Goal: Task Accomplishment & Management: Use online tool/utility

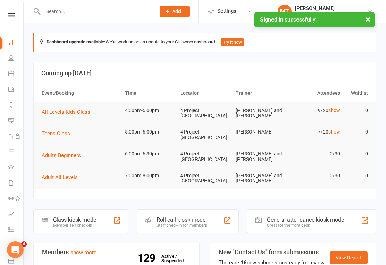
click at [10, 16] on icon at bounding box center [11, 15] width 7 height 5
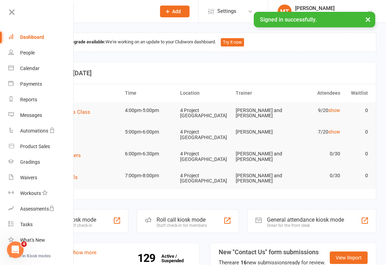
click at [11, 18] on link at bounding box center [40, 15] width 67 height 16
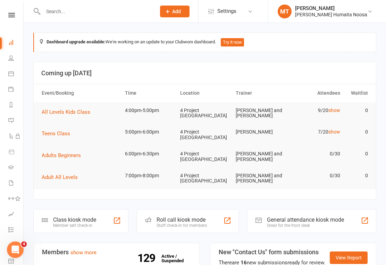
click at [12, 13] on icon at bounding box center [11, 15] width 7 height 5
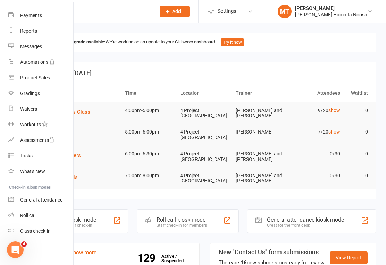
scroll to position [69, 0]
click at [43, 231] on div "Class check-in" at bounding box center [35, 231] width 31 height 6
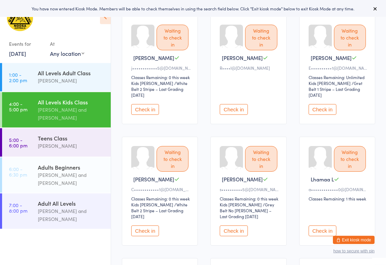
scroll to position [83, 0]
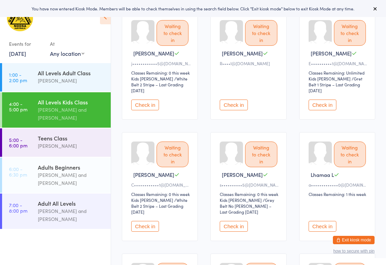
click at [323, 100] on button "Check in" at bounding box center [323, 105] width 28 height 11
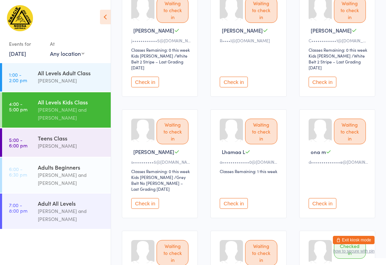
scroll to position [104, 0]
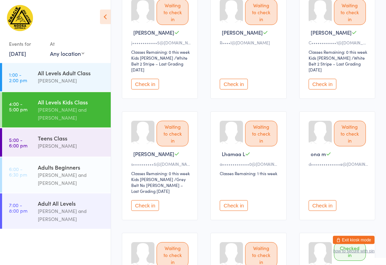
click at [331, 81] on button "Check in" at bounding box center [323, 84] width 28 height 11
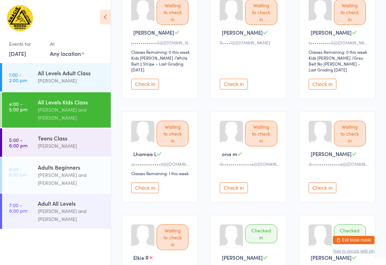
click at [233, 187] on button "Check in" at bounding box center [234, 188] width 28 height 11
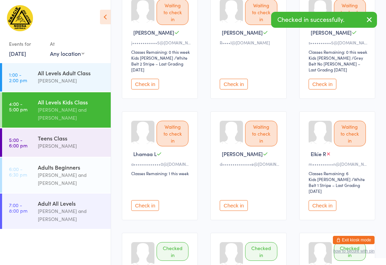
click at [236, 208] on button "Check in" at bounding box center [234, 205] width 28 height 11
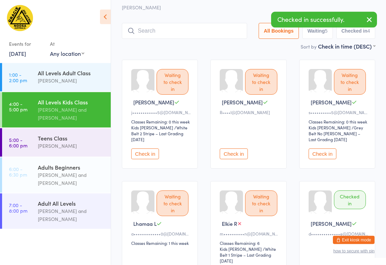
click at [141, 149] on button "Check in" at bounding box center [145, 154] width 28 height 11
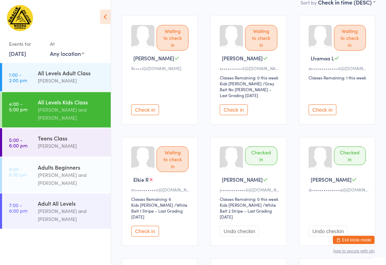
scroll to position [78, 0]
click at [140, 104] on button "Check in" at bounding box center [145, 109] width 28 height 11
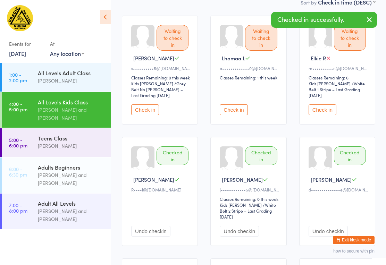
click at [141, 108] on button "Check in" at bounding box center [145, 109] width 28 height 11
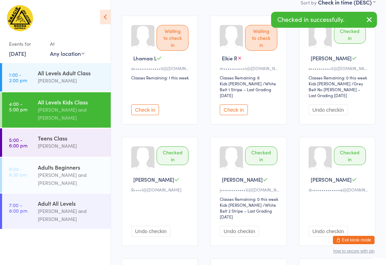
click at [332, 104] on button "Undo checkin" at bounding box center [328, 109] width 39 height 11
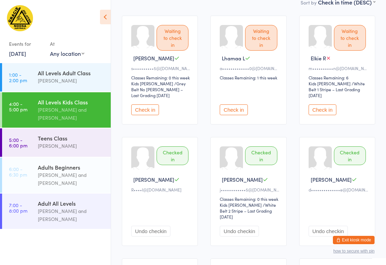
click at [241, 104] on button "Check in" at bounding box center [234, 109] width 28 height 11
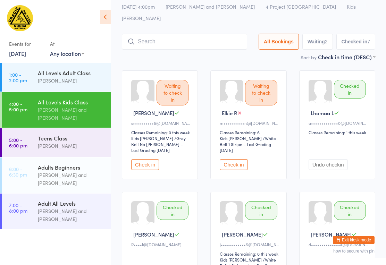
click at [195, 34] on input "search" at bounding box center [184, 42] width 125 height 16
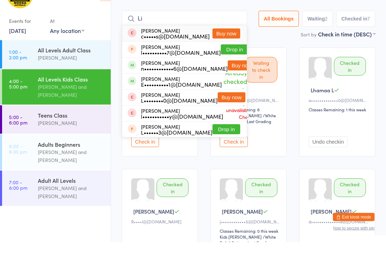
type input "L"
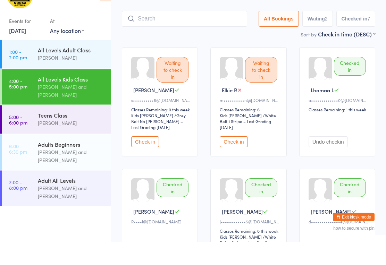
scroll to position [47, 0]
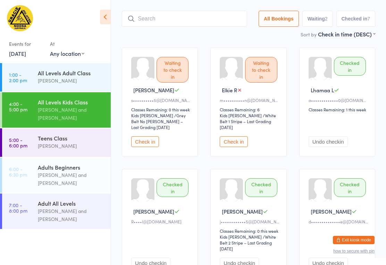
click at [145, 136] on button "Check in" at bounding box center [145, 141] width 28 height 11
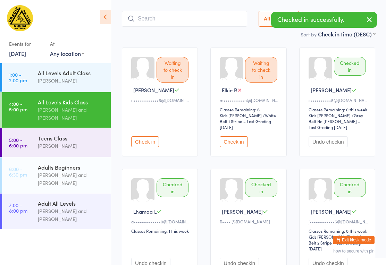
click at [144, 138] on button "Check in" at bounding box center [145, 141] width 28 height 11
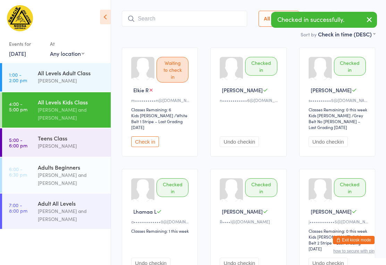
click at [150, 136] on button "Check in" at bounding box center [145, 141] width 28 height 11
